Goal: Find specific page/section: Find specific page/section

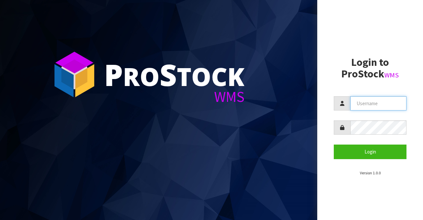
click at [354, 104] on input "text" at bounding box center [378, 103] width 56 height 14
type input "BIGGAME"
click at [354, 101] on input "text" at bounding box center [378, 103] width 56 height 14
type input "BIGGAME"
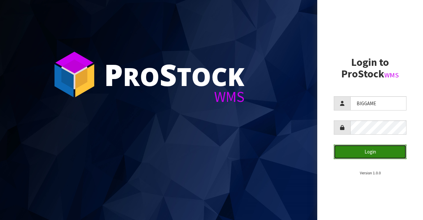
click at [366, 147] on button "Login" at bounding box center [370, 151] width 73 height 14
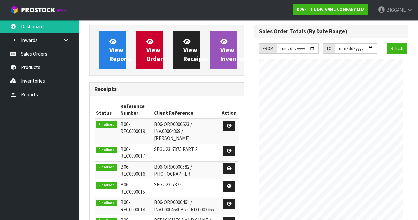
scroll to position [377, 164]
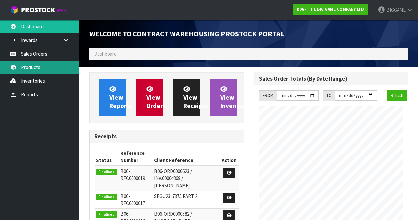
click at [34, 67] on link "Products" at bounding box center [39, 67] width 79 height 14
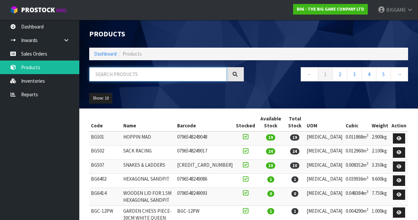
click at [107, 74] on input "text" at bounding box center [158, 74] width 138 height 14
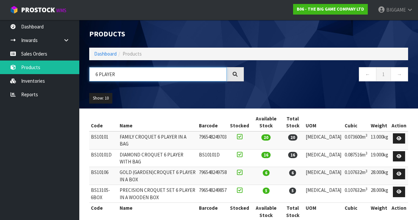
click at [124, 75] on input "6 PLAYER" at bounding box center [158, 74] width 138 height 14
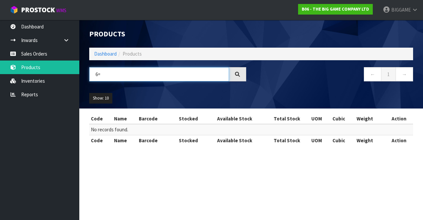
type input "6"
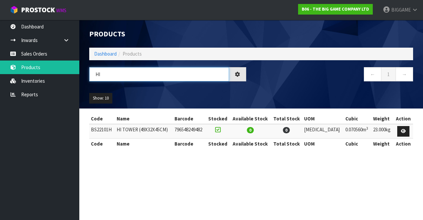
type input "H"
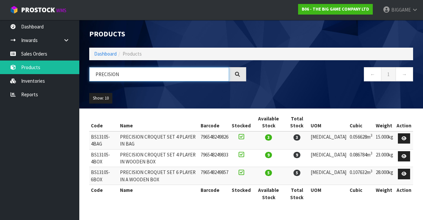
type input "PRECISION"
click at [253, 171] on td at bounding box center [241, 176] width 22 height 18
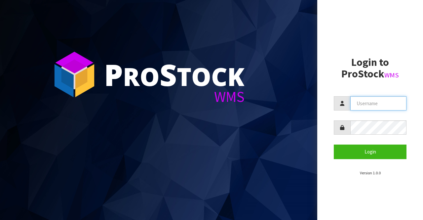
click at [355, 100] on input "text" at bounding box center [378, 103] width 56 height 14
type input "BIGGAME"
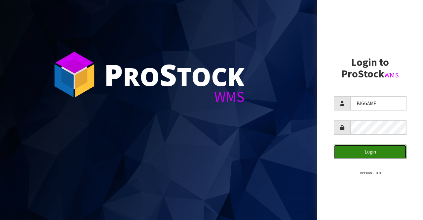
click at [352, 153] on button "Login" at bounding box center [370, 151] width 73 height 14
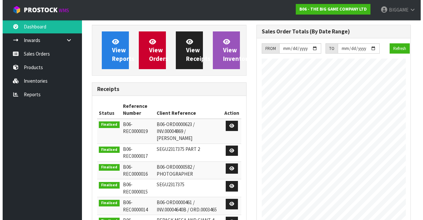
scroll to position [377, 164]
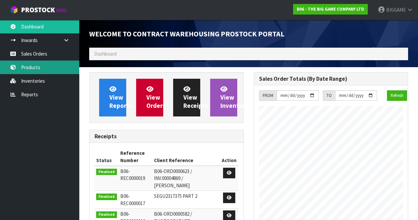
click at [44, 67] on link "Products" at bounding box center [39, 67] width 79 height 14
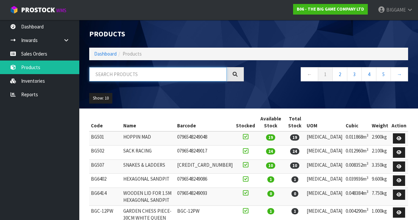
click at [111, 72] on input "text" at bounding box center [158, 74] width 138 height 14
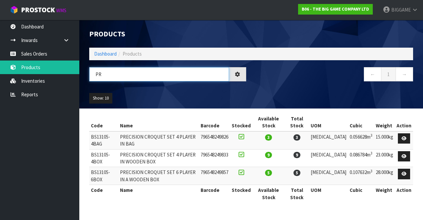
type input "P"
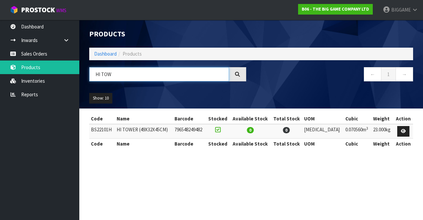
type input "HI TOW"
